Goal: Navigation & Orientation: Find specific page/section

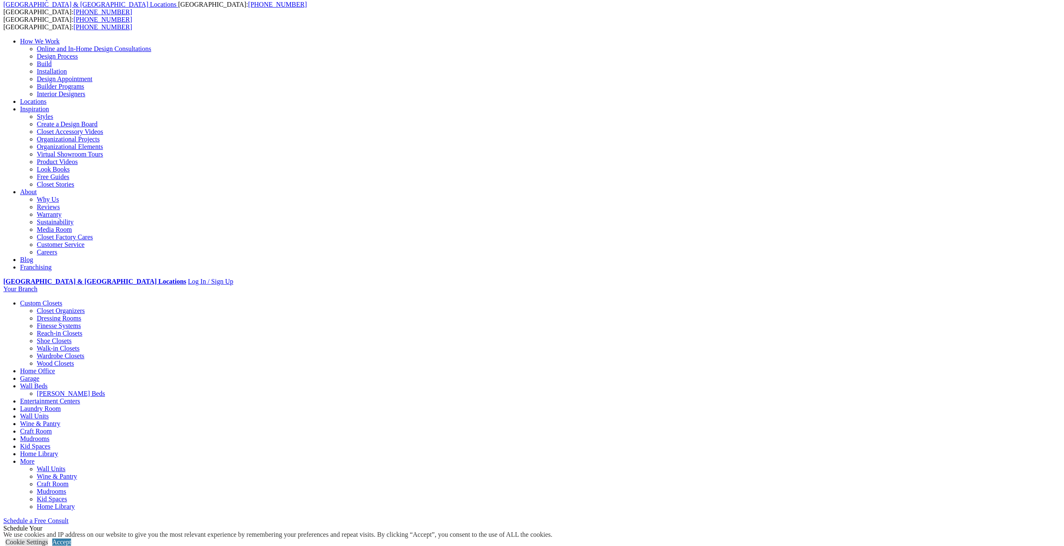
scroll to position [84, 0]
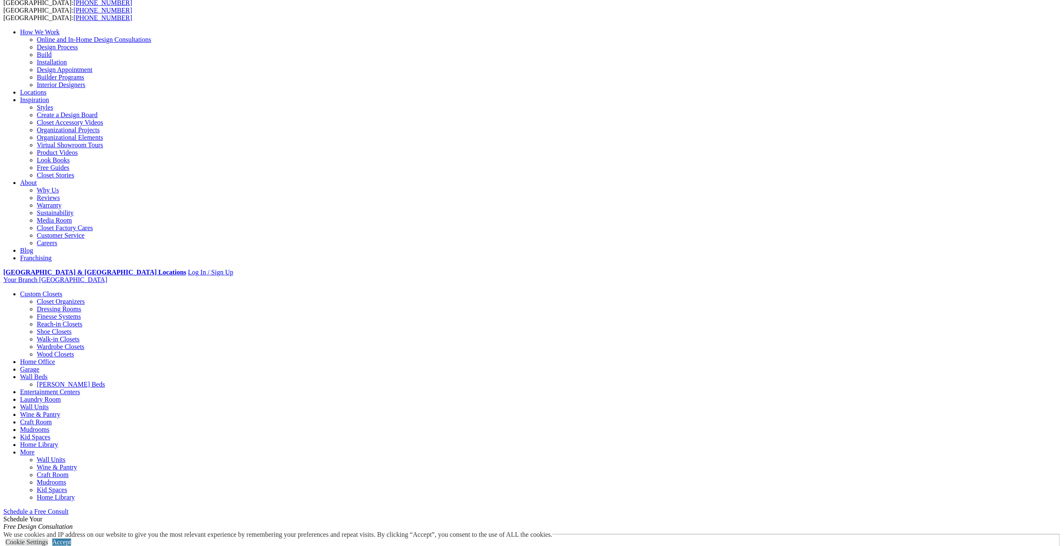
scroll to position [0, 0]
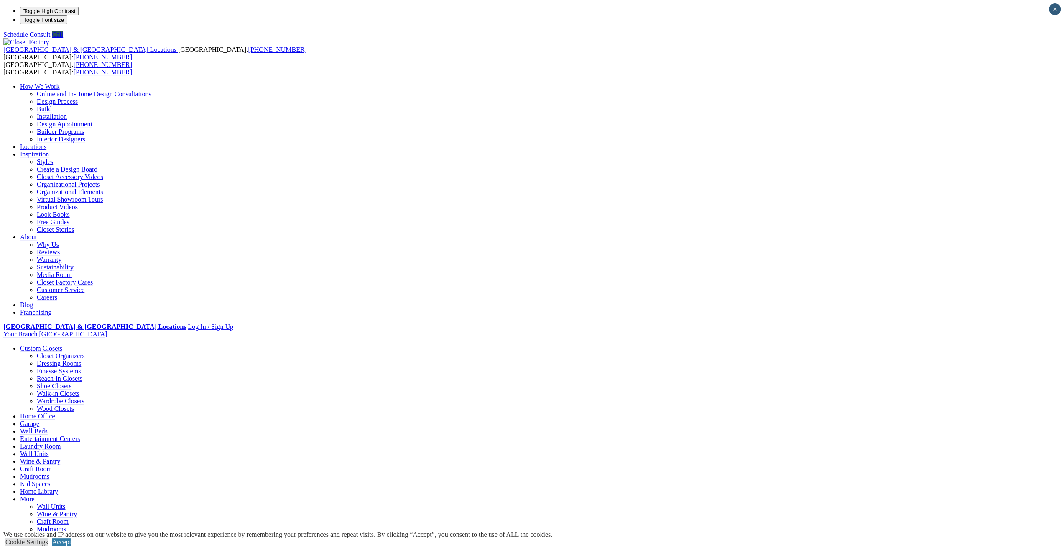
click at [61, 442] on link "Laundry Room" at bounding box center [40, 445] width 41 height 7
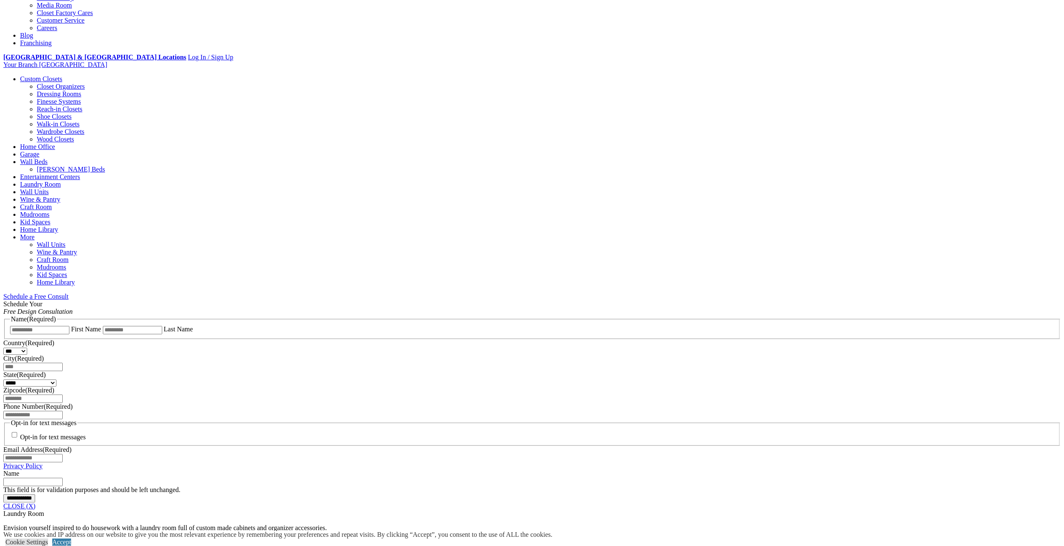
scroll to position [251, 0]
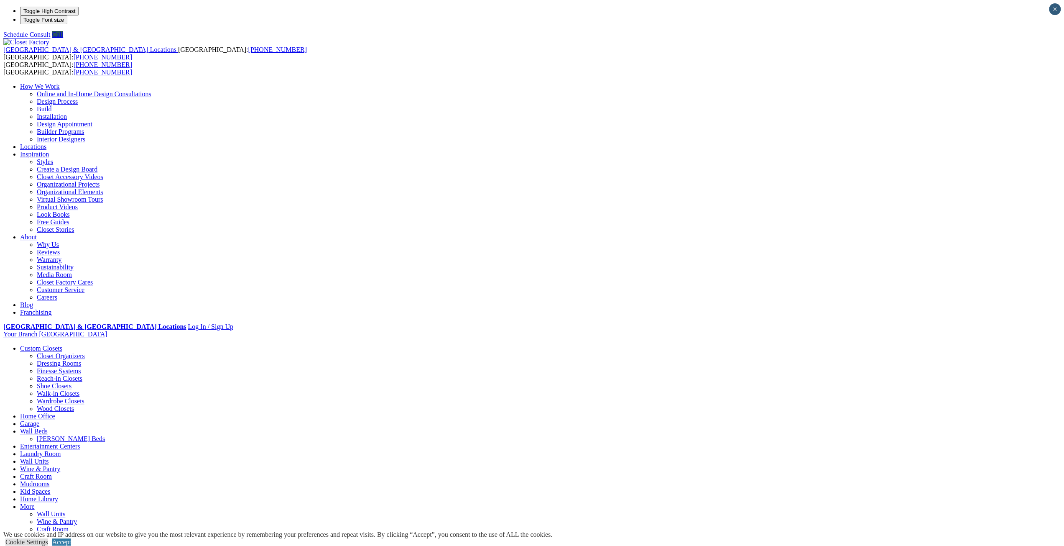
click at [55, 412] on link "Home Office" at bounding box center [37, 415] width 35 height 7
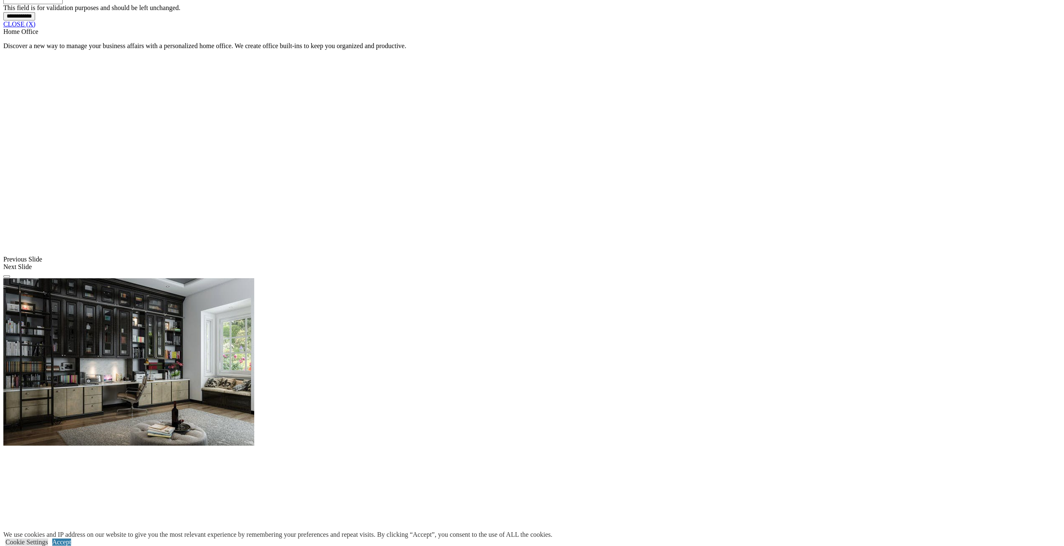
scroll to position [753, 0]
